Goal: Task Accomplishment & Management: Manage account settings

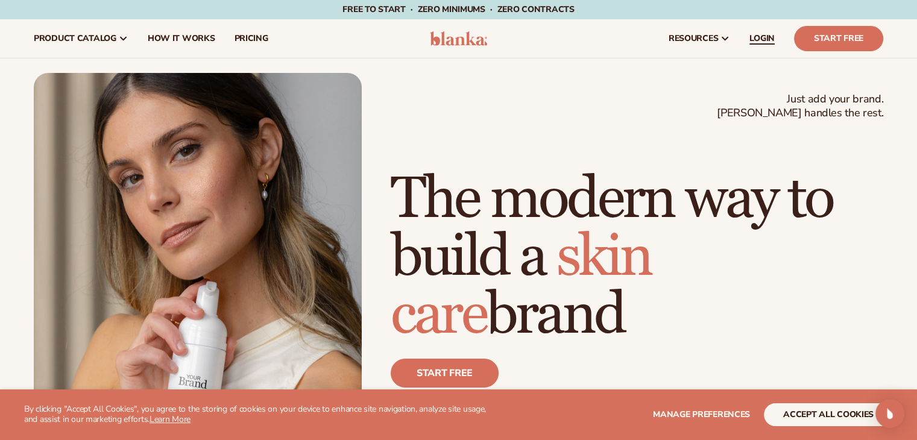
click at [761, 34] on span "LOGIN" at bounding box center [761, 39] width 25 height 10
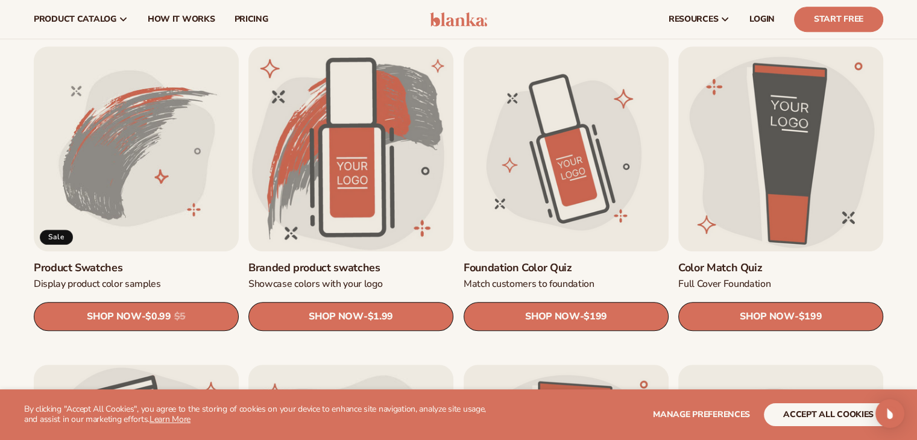
scroll to position [697, 0]
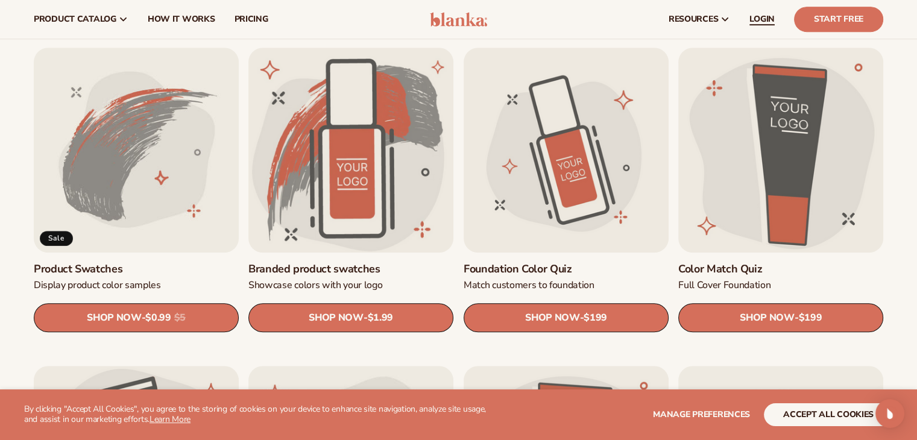
click at [758, 16] on span "LOGIN" at bounding box center [761, 19] width 25 height 10
